Goal: Information Seeking & Learning: Check status

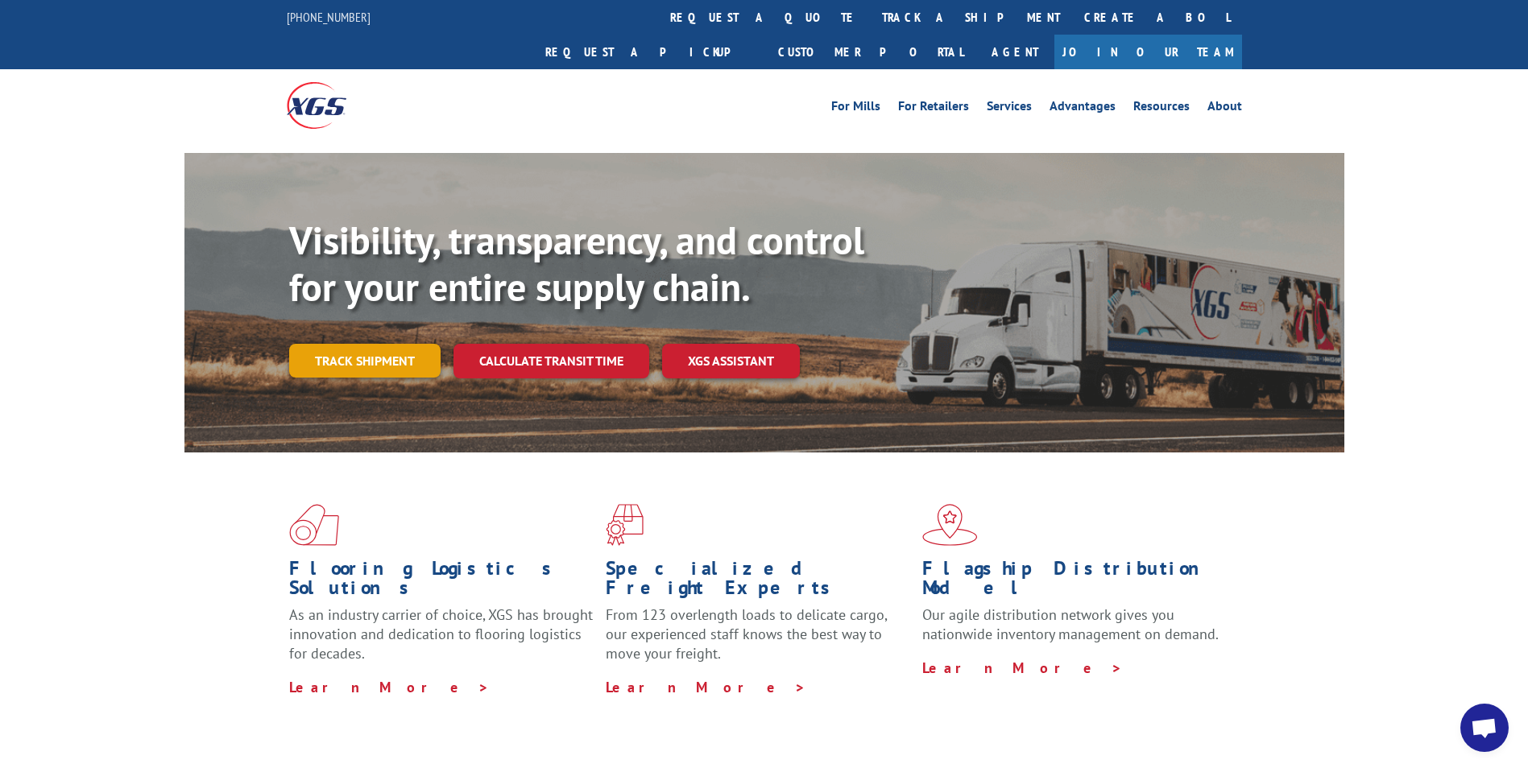
click at [399, 344] on link "Track shipment" at bounding box center [364, 361] width 151 height 34
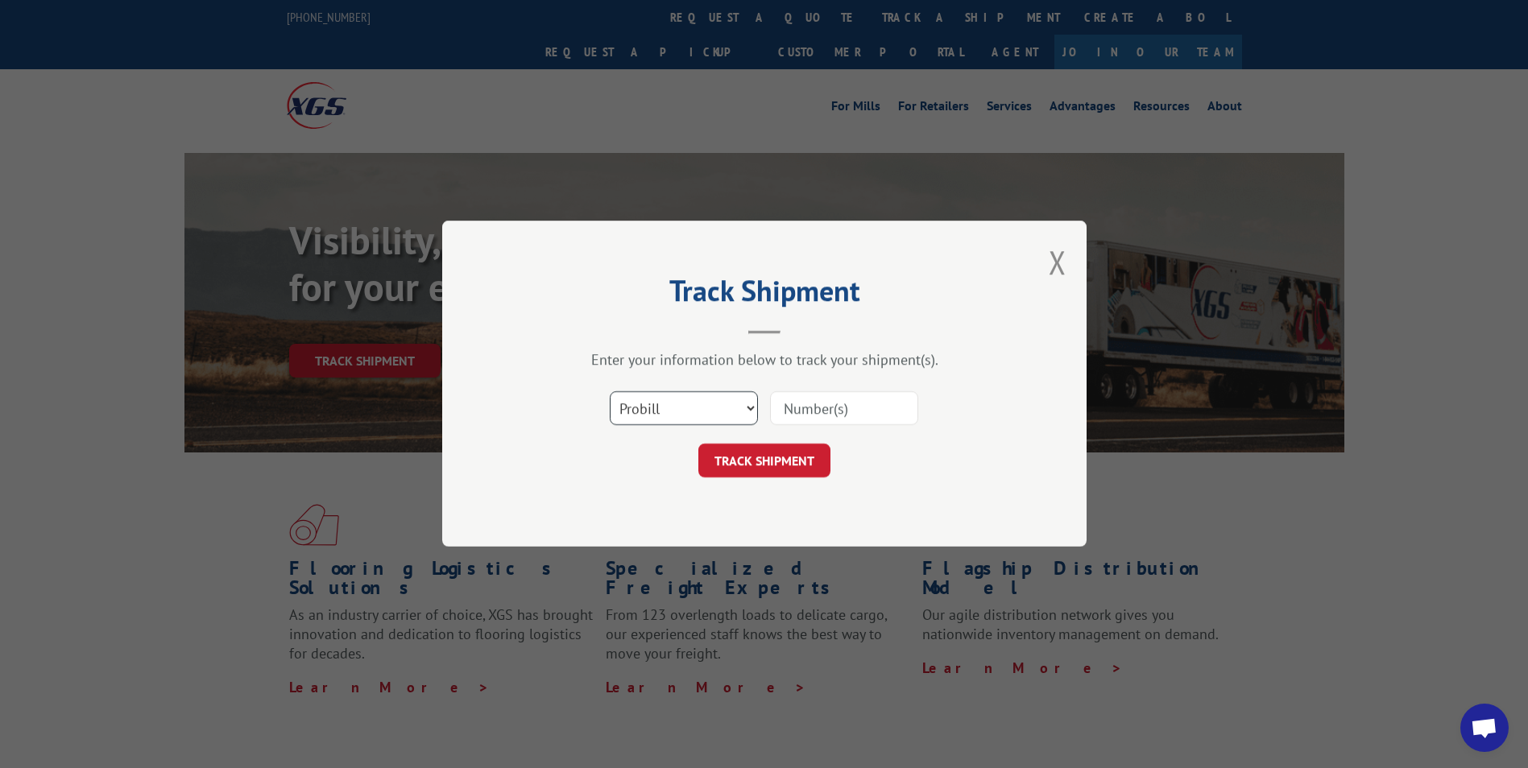
click at [752, 412] on select "Select category... Probill BOL PO" at bounding box center [684, 409] width 148 height 34
select select "bol"
click at [610, 392] on select "Select category... Probill BOL PO" at bounding box center [684, 409] width 148 height 34
paste input "3368734"
type input "3368734"
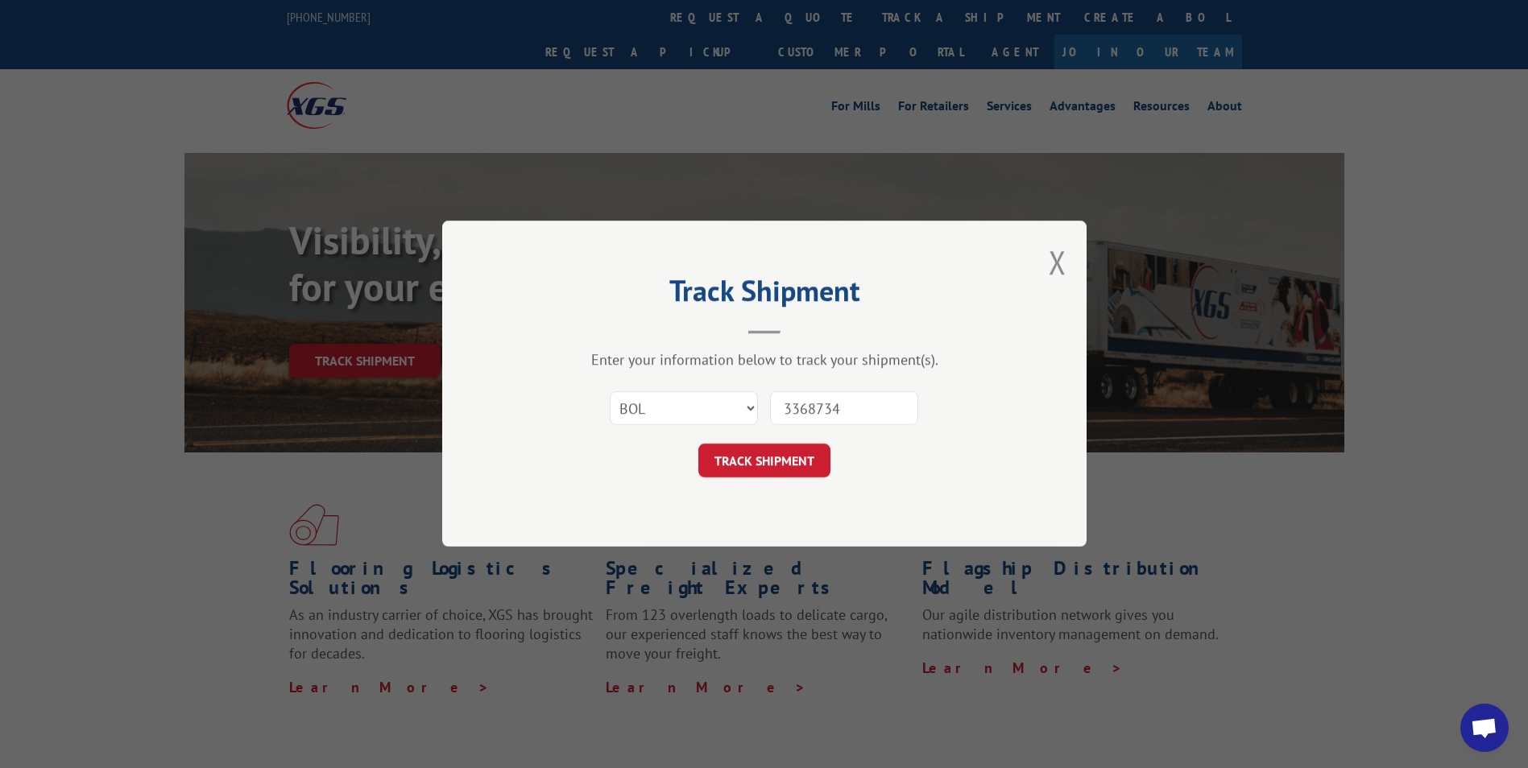
click at [733, 433] on div "Select category... Probill BOL PO 3368734" at bounding box center [764, 409] width 483 height 53
click at [730, 460] on button "TRACK SHIPMENT" at bounding box center [764, 462] width 132 height 34
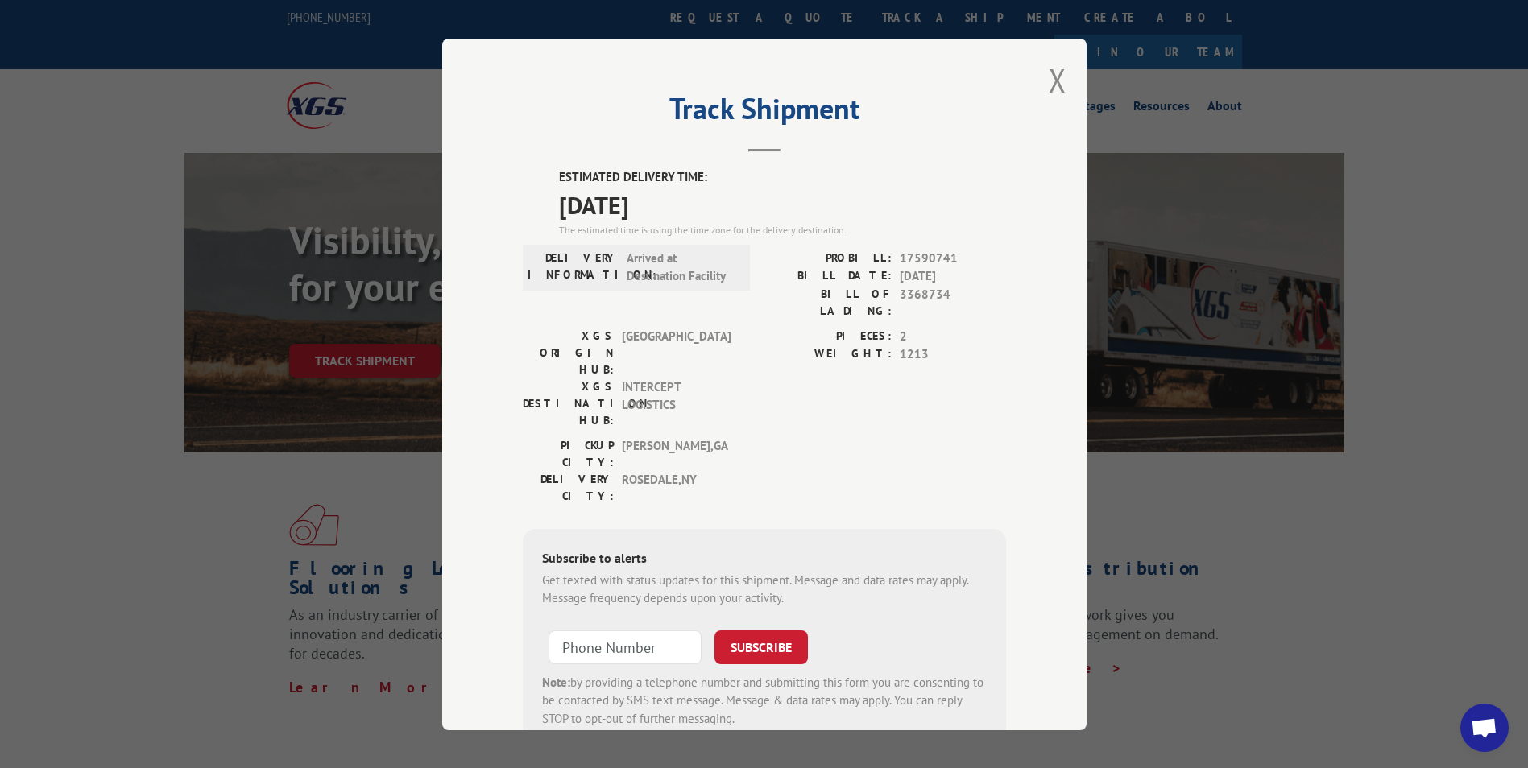
click at [1061, 78] on div "Track Shipment ESTIMATED DELIVERY TIME: [DATE] The estimated time is using the …" at bounding box center [764, 385] width 644 height 692
click at [1053, 95] on button "Close modal" at bounding box center [1057, 80] width 18 height 43
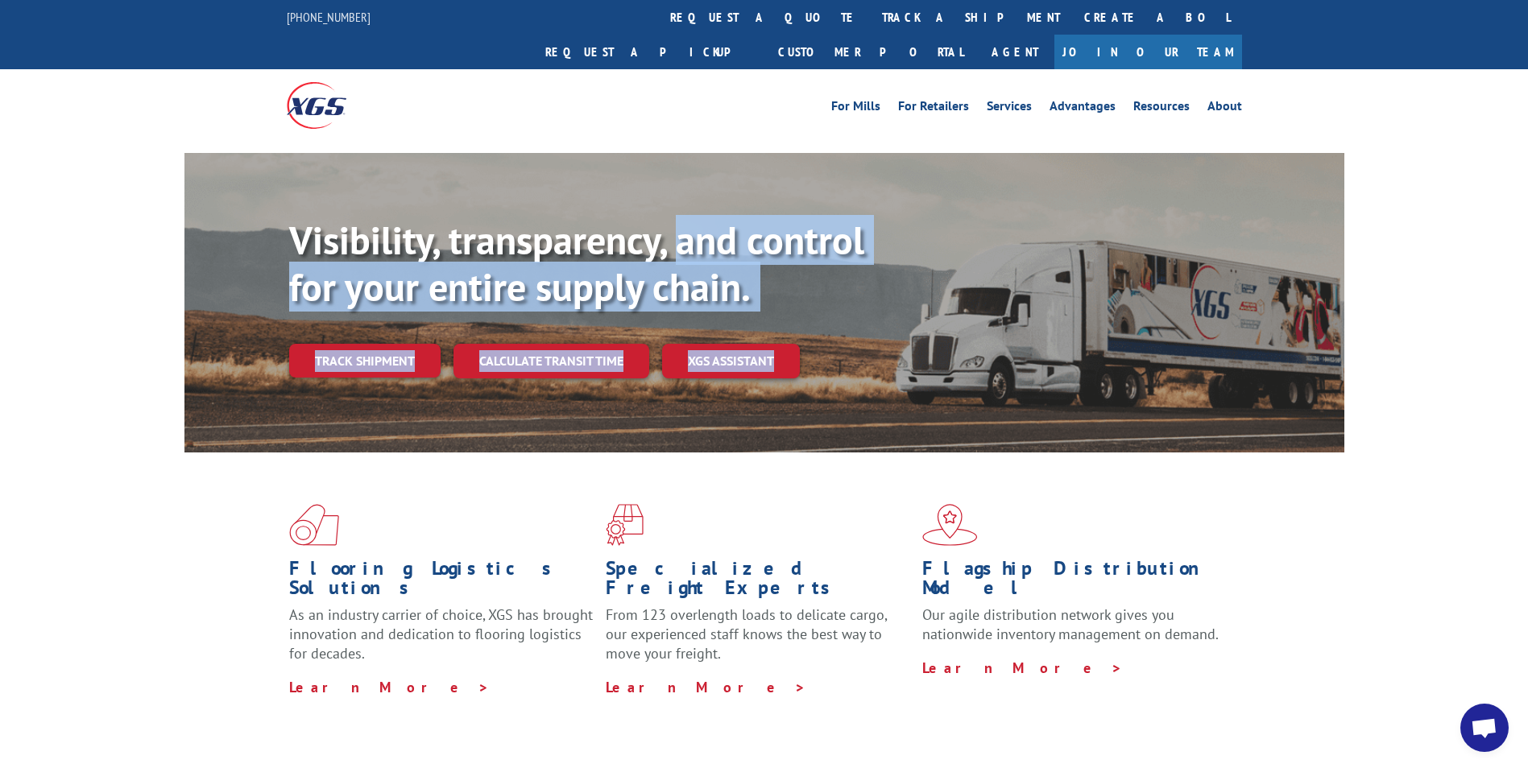
drag, startPoint x: 677, startPoint y: 209, endPoint x: 884, endPoint y: 374, distance: 265.2
click at [884, 374] on div "Visibility, transparency, and control for your entire supply chain. Track shipm…" at bounding box center [816, 329] width 1055 height 225
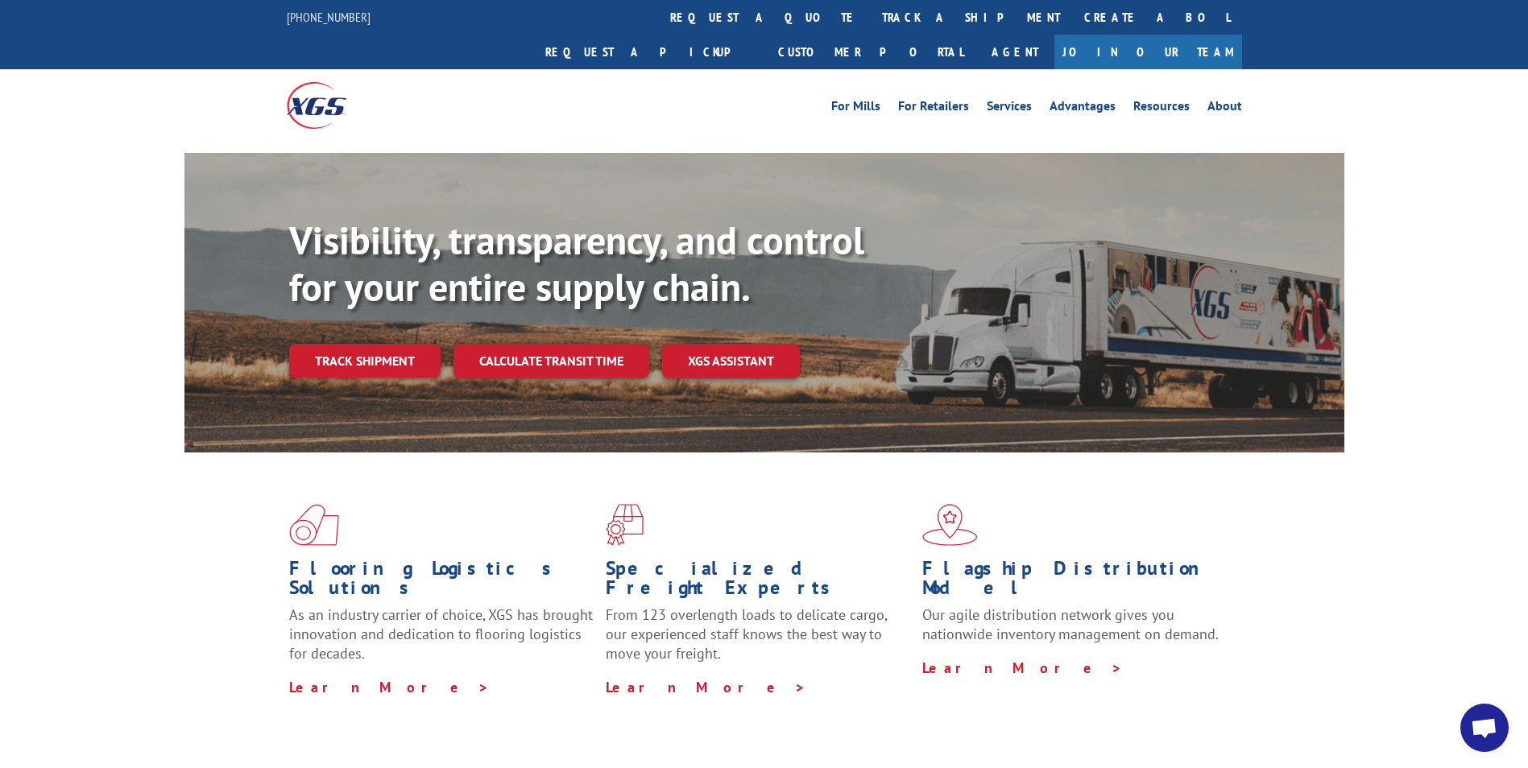
drag, startPoint x: 884, startPoint y: 374, endPoint x: 854, endPoint y: 443, distance: 75.0
click at [854, 453] on div "Flooring Logistics Solutions As an industry carrier of choice, XGS has brought …" at bounding box center [764, 601] width 1160 height 296
